Goal: Task Accomplishment & Management: Manage account settings

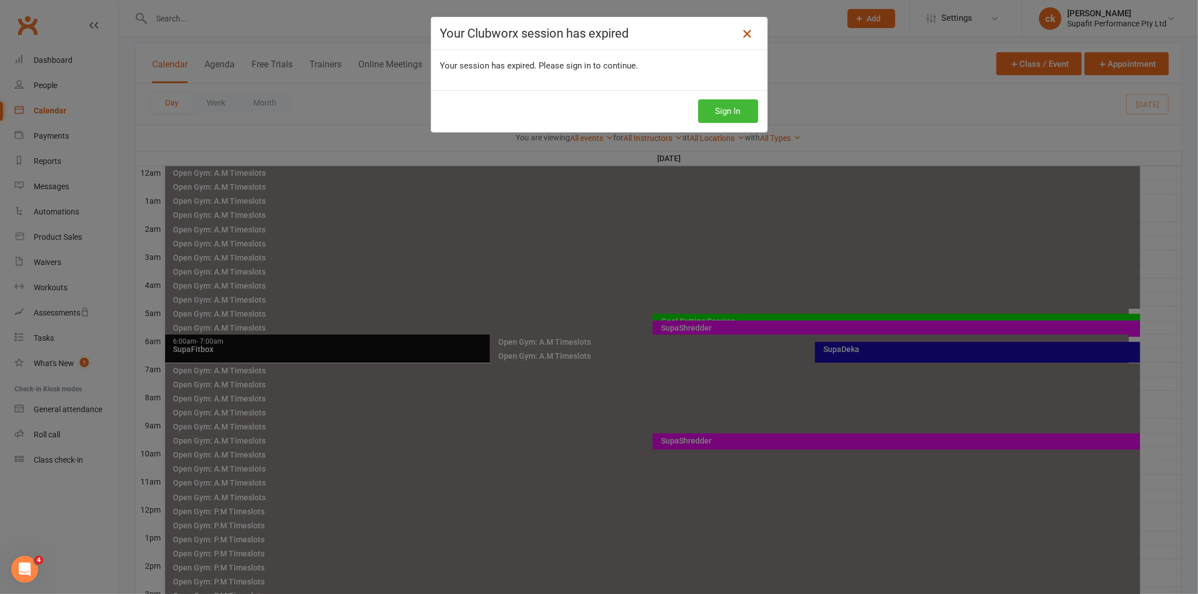
click at [740, 31] on icon at bounding box center [746, 33] width 13 height 13
click at [732, 111] on button "Sign In" at bounding box center [728, 111] width 60 height 24
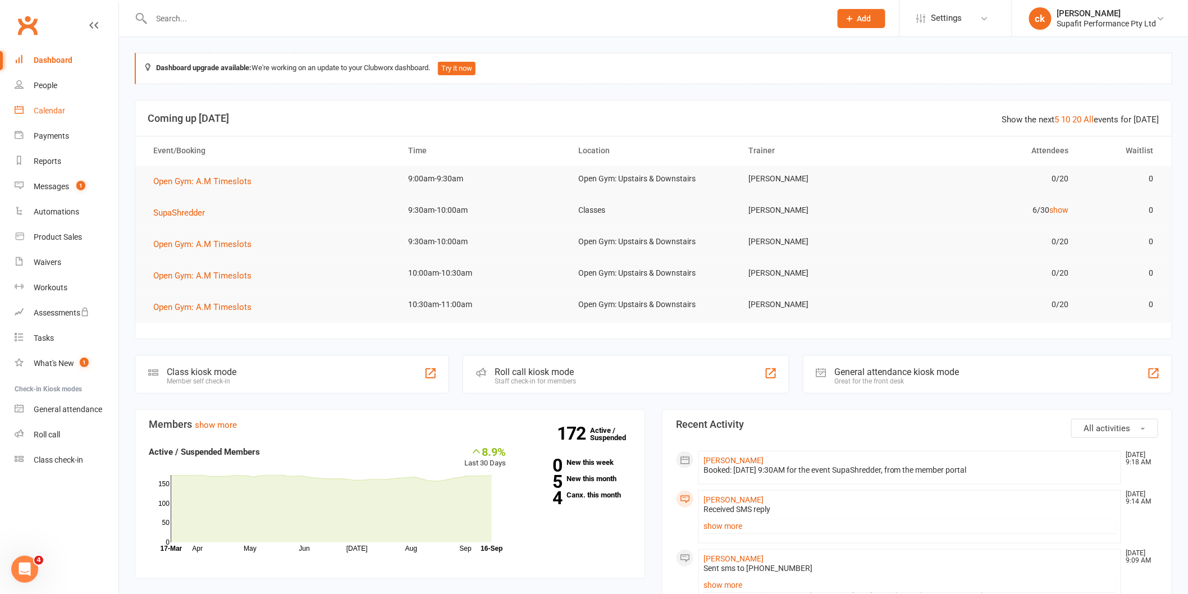
click at [39, 104] on link "Calendar" at bounding box center [67, 110] width 104 height 25
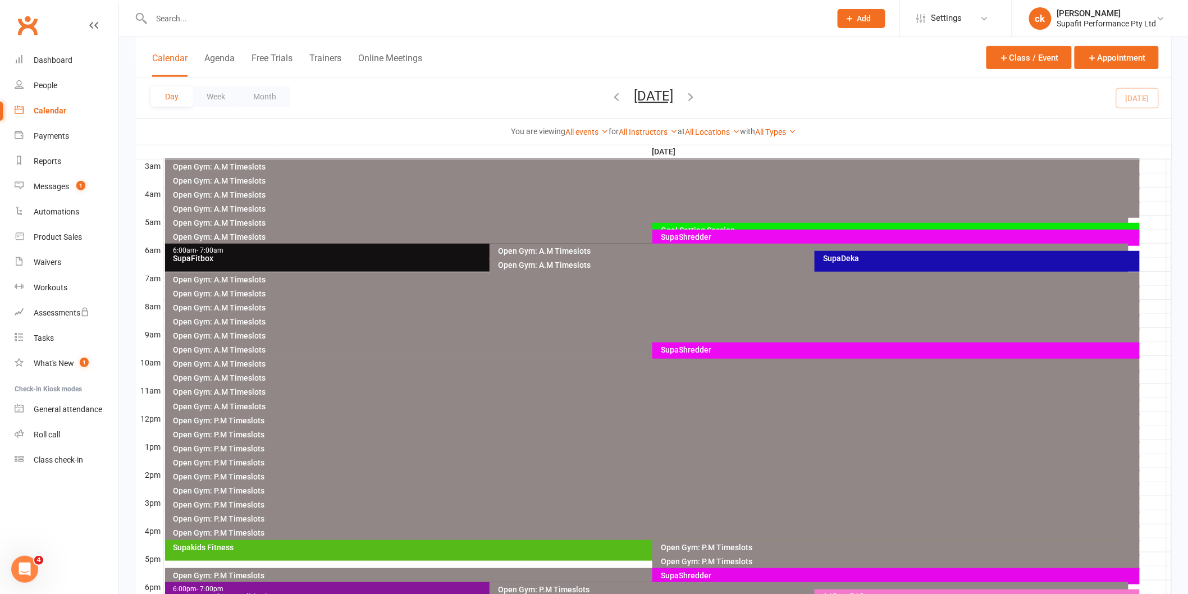
scroll to position [187, 0]
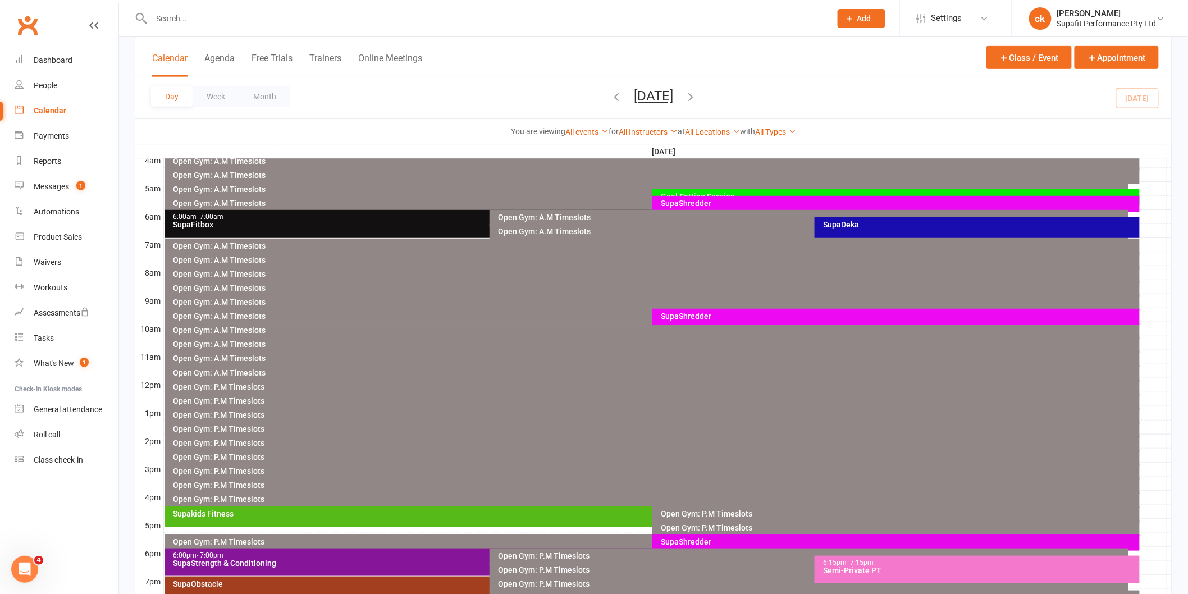
click at [727, 319] on div "SupaShredder" at bounding box center [898, 316] width 477 height 8
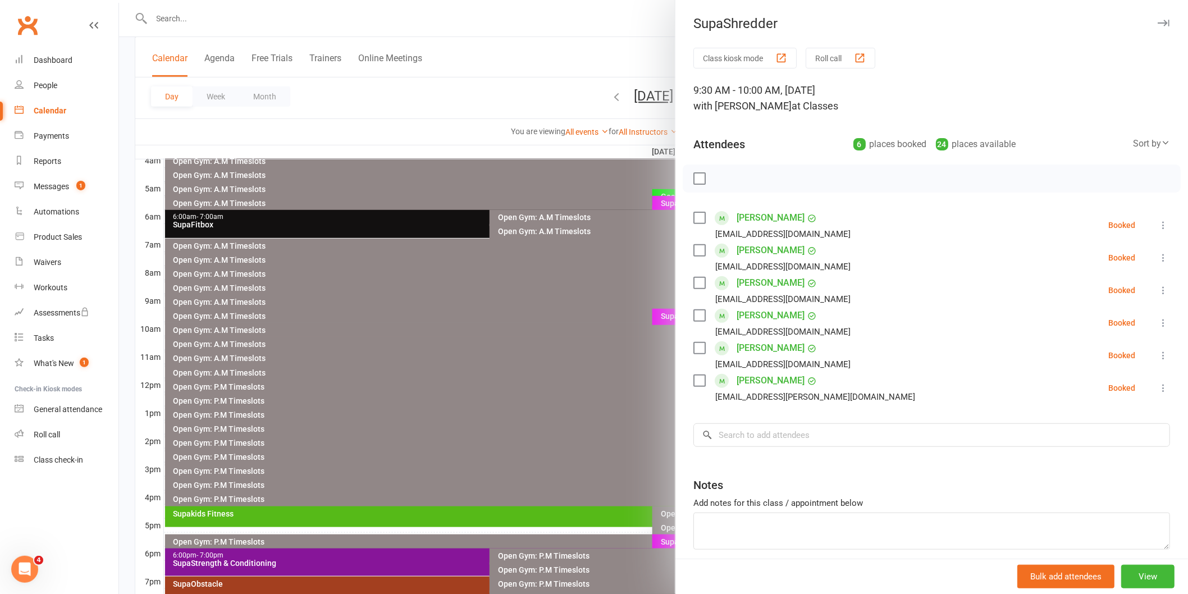
click at [694, 379] on label at bounding box center [699, 380] width 11 height 11
click at [694, 352] on label at bounding box center [699, 348] width 11 height 11
click at [731, 432] on input "search" at bounding box center [932, 435] width 477 height 24
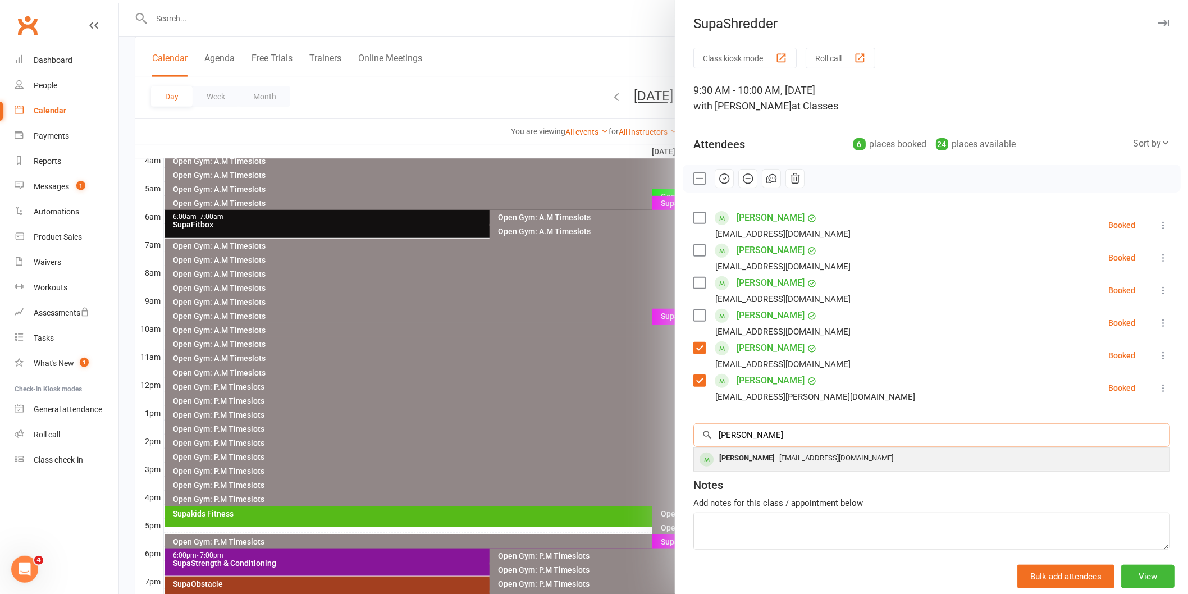
type input "[PERSON_NAME]"
click at [779, 462] on span "[EMAIL_ADDRESS][DOMAIN_NAME]" at bounding box center [836, 458] width 114 height 8
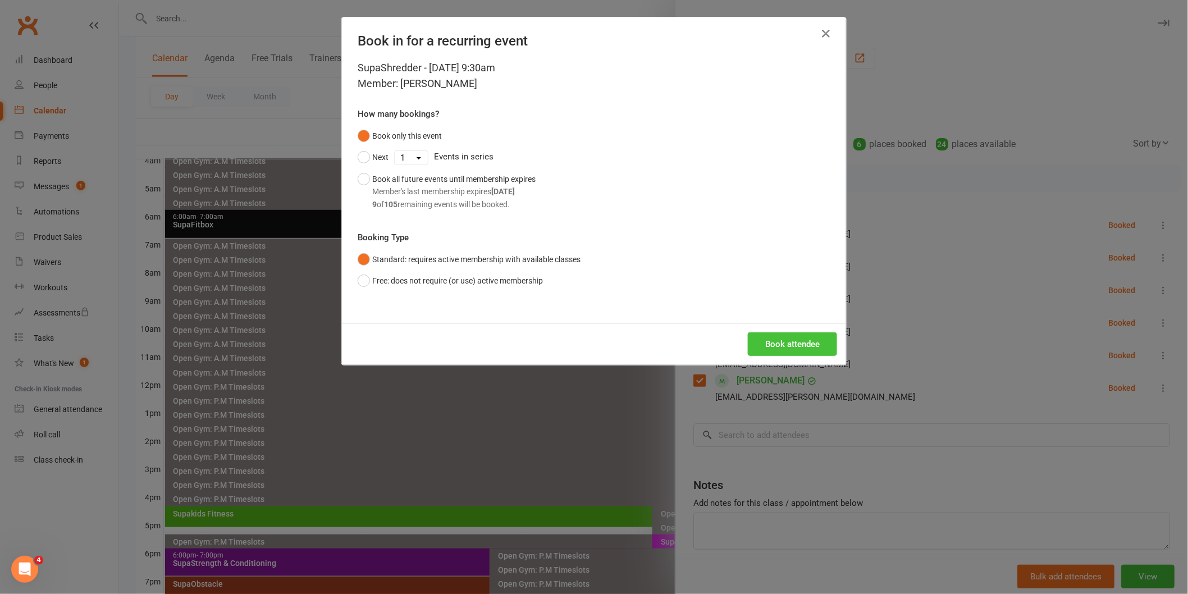
click at [789, 340] on button "Book attendee" at bounding box center [792, 344] width 89 height 24
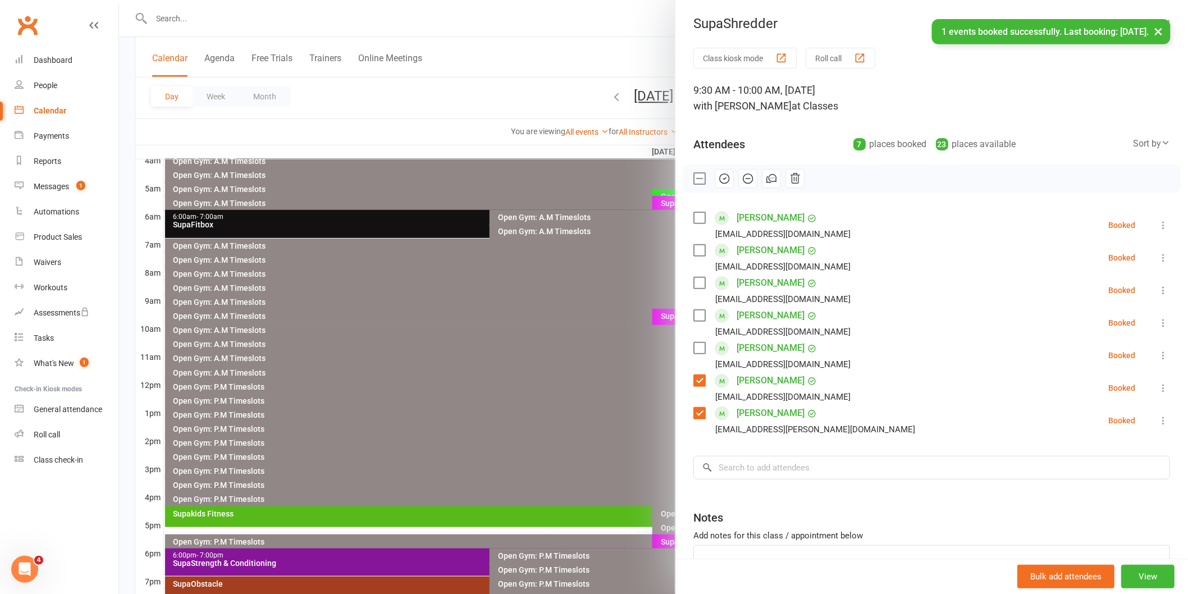
click at [694, 344] on label at bounding box center [699, 348] width 11 height 11
click at [726, 472] on input "search" at bounding box center [932, 468] width 477 height 24
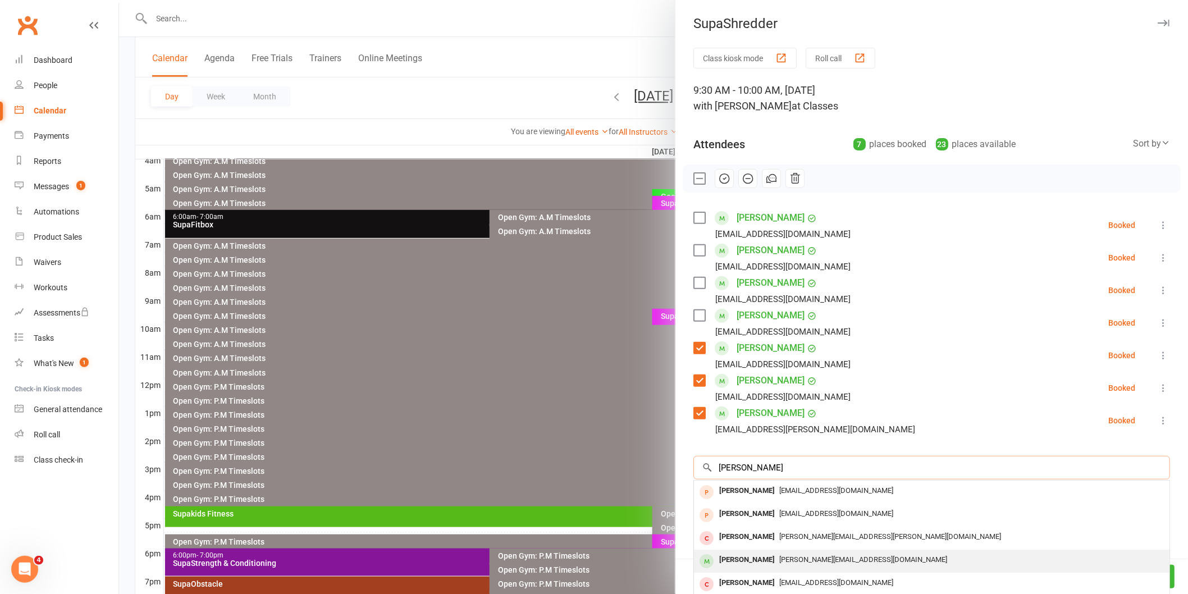
type input "[PERSON_NAME]"
click at [785, 556] on span "[PERSON_NAME][EMAIL_ADDRESS][DOMAIN_NAME]" at bounding box center [863, 559] width 168 height 8
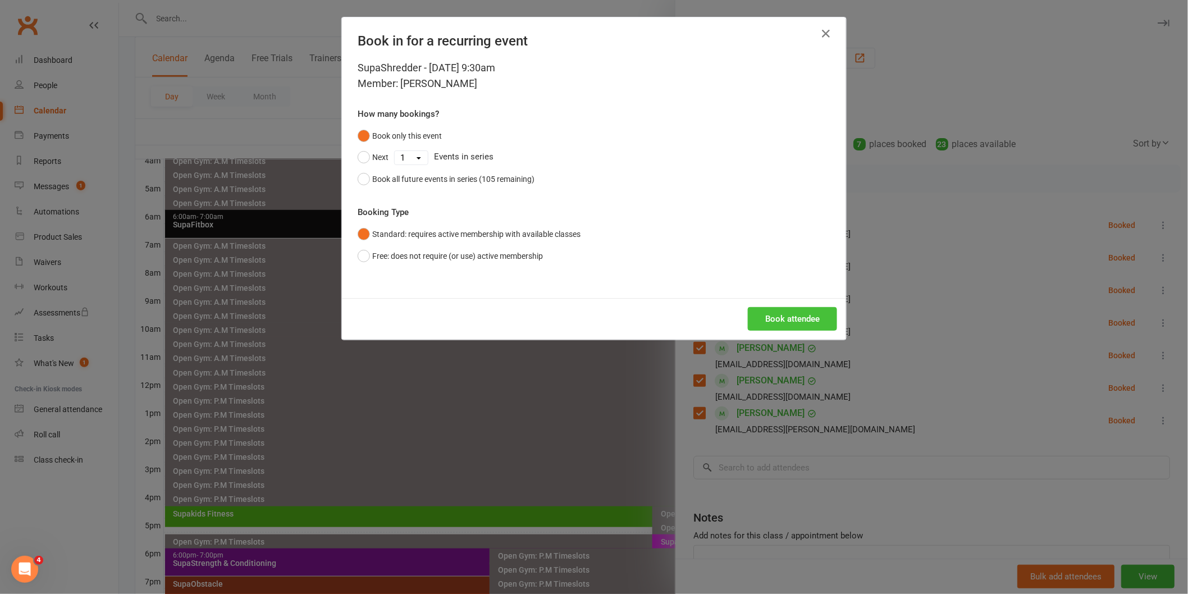
click at [790, 312] on button "Book attendee" at bounding box center [792, 319] width 89 height 24
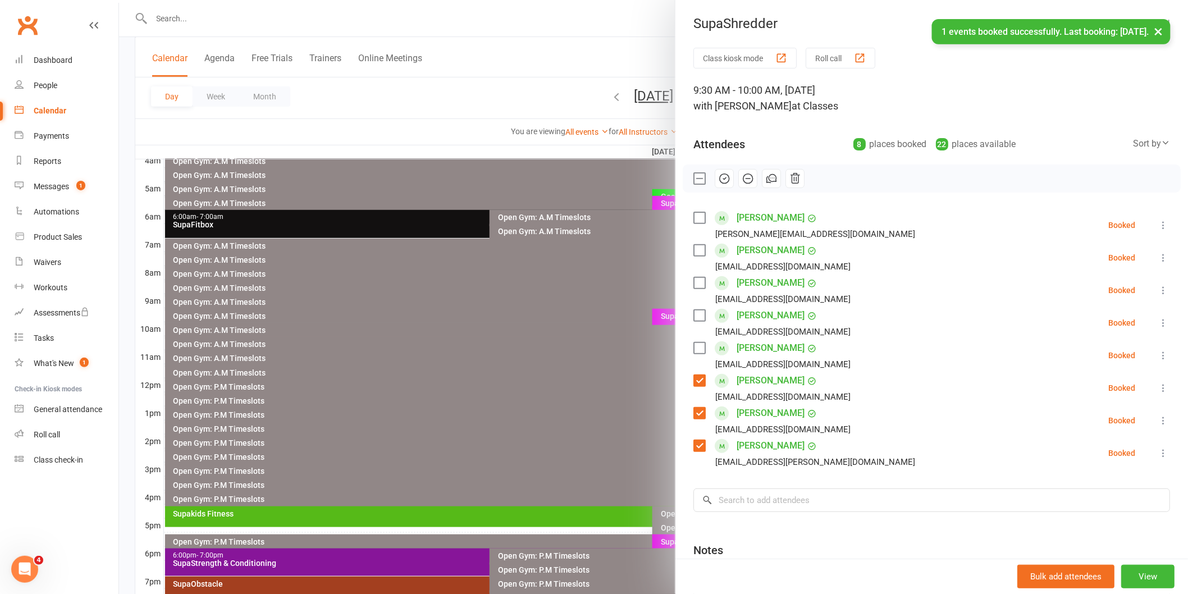
click at [697, 217] on label at bounding box center [699, 217] width 11 height 11
click at [696, 250] on label at bounding box center [699, 250] width 11 height 11
click at [698, 347] on label at bounding box center [699, 348] width 11 height 11
